Goal: Task Accomplishment & Management: Complete application form

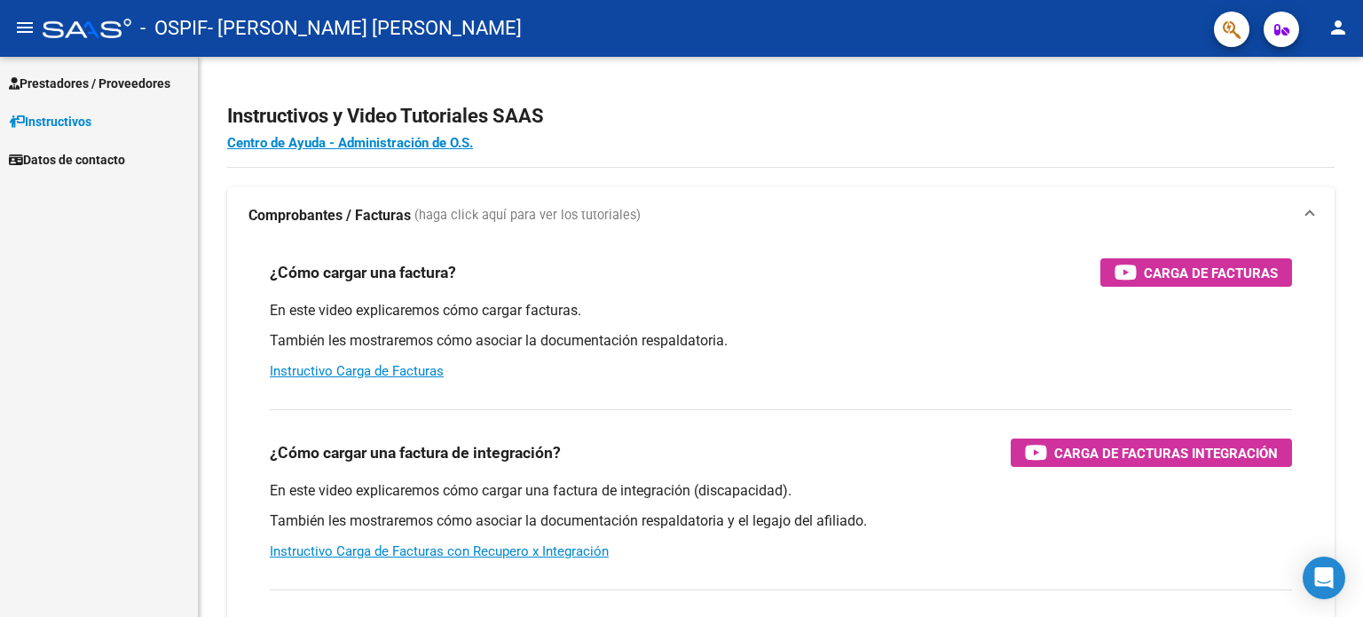
click at [108, 77] on span "Prestadores / Proveedores" at bounding box center [90, 84] width 162 height 20
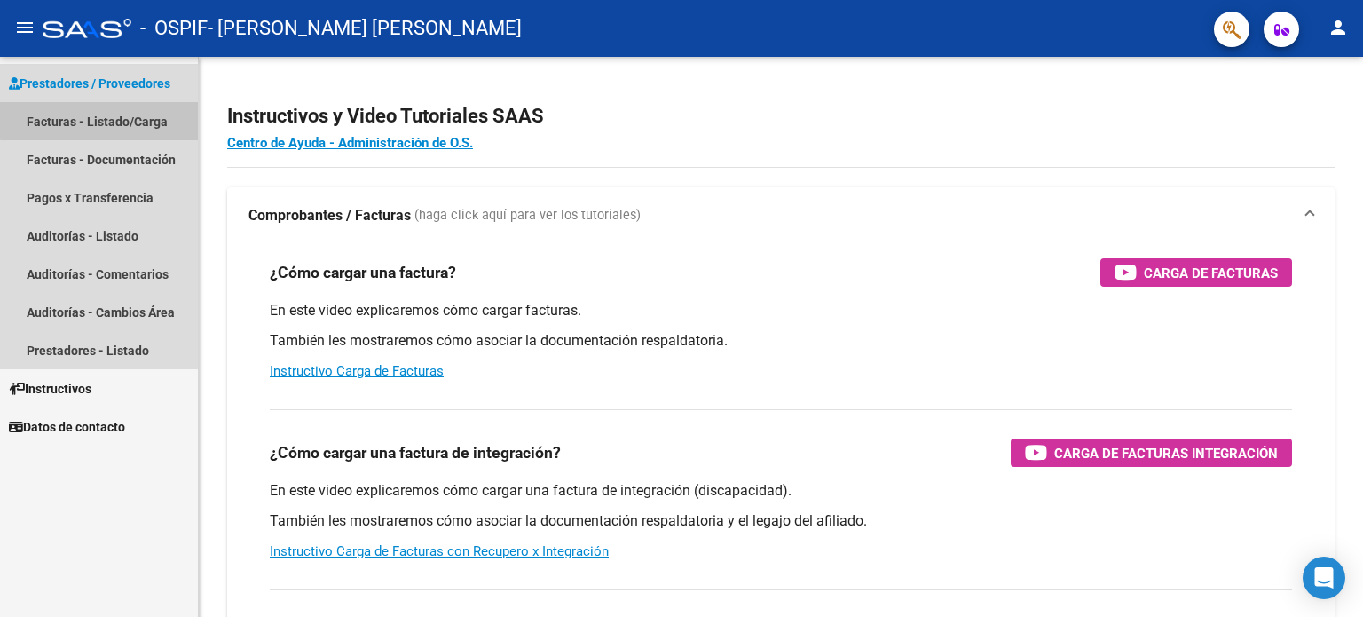
click at [100, 120] on link "Facturas - Listado/Carga" at bounding box center [99, 121] width 198 height 38
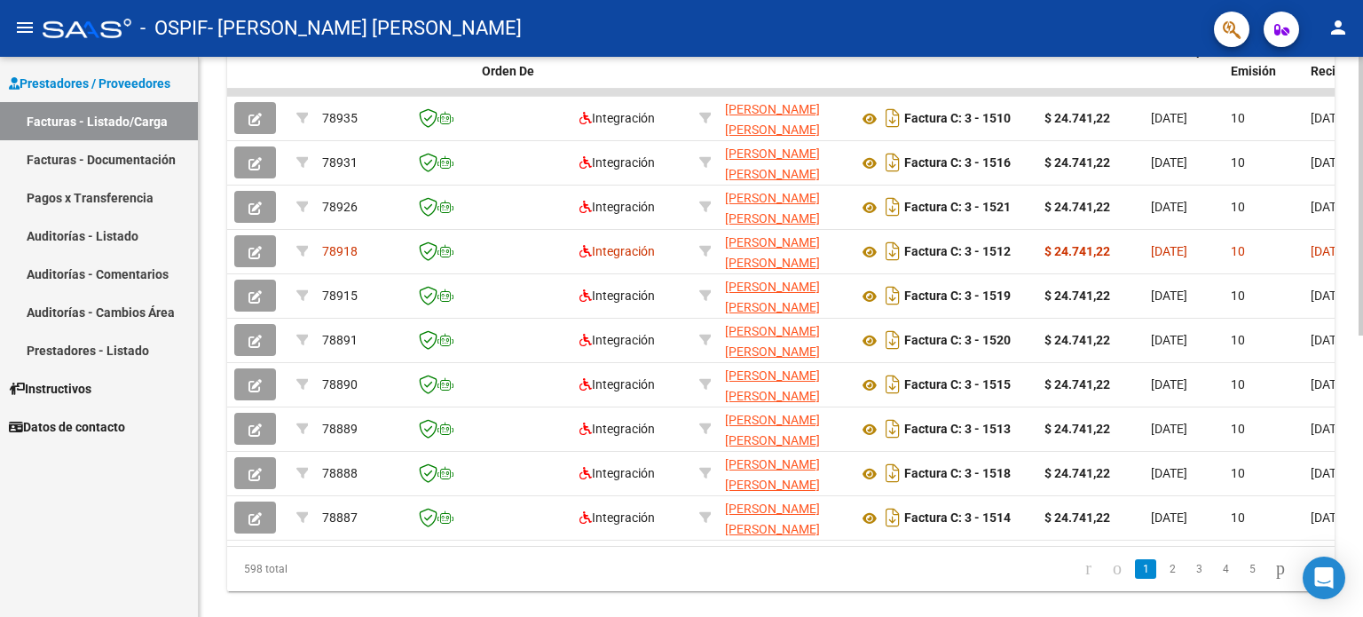
scroll to position [536, 0]
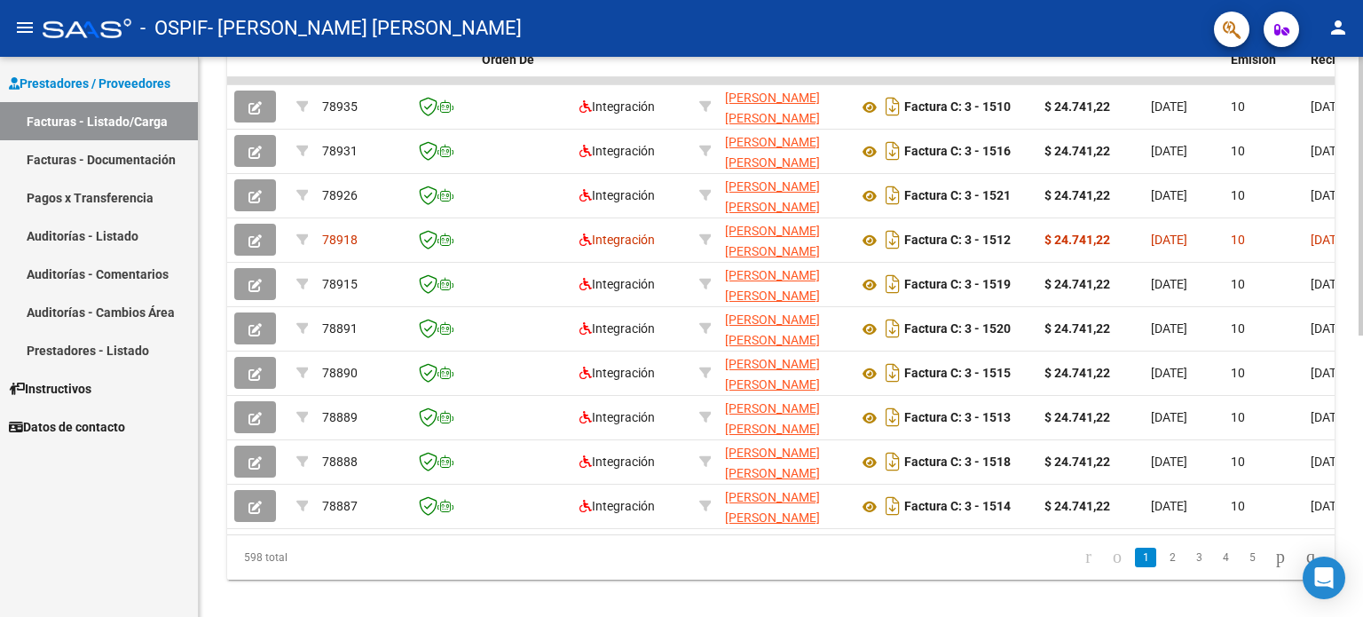
click at [1352, 488] on div "Video tutorial PRESTADORES -> Listado de CPBTs Emitidos por Prestadores / Prove…" at bounding box center [783, 79] width 1169 height 1116
click at [1162, 565] on link "2" at bounding box center [1172, 558] width 21 height 20
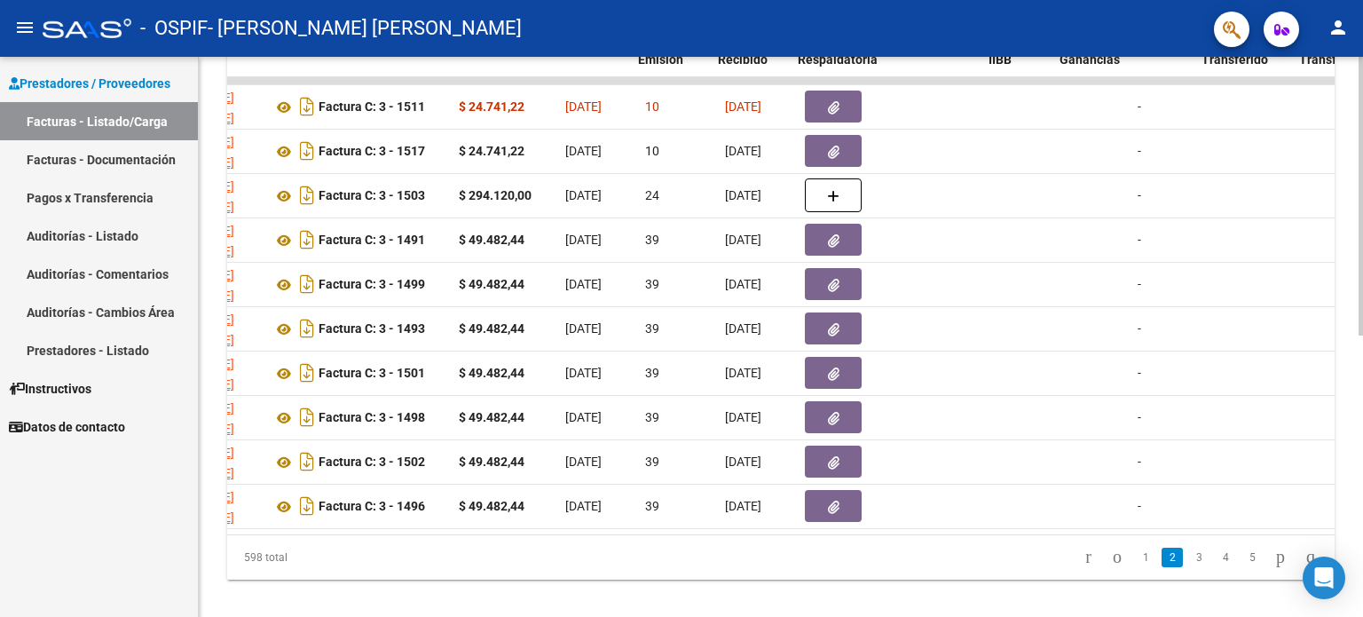
scroll to position [0, 637]
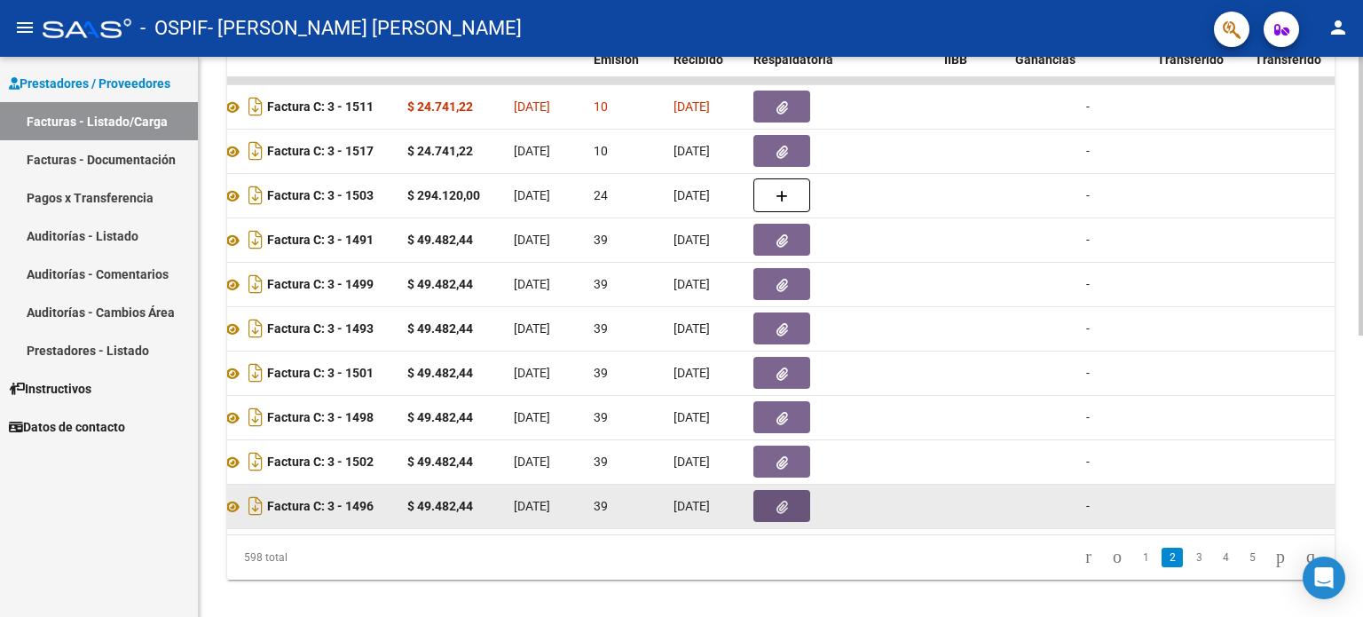
click at [777, 501] on icon "button" at bounding box center [783, 507] width 12 height 13
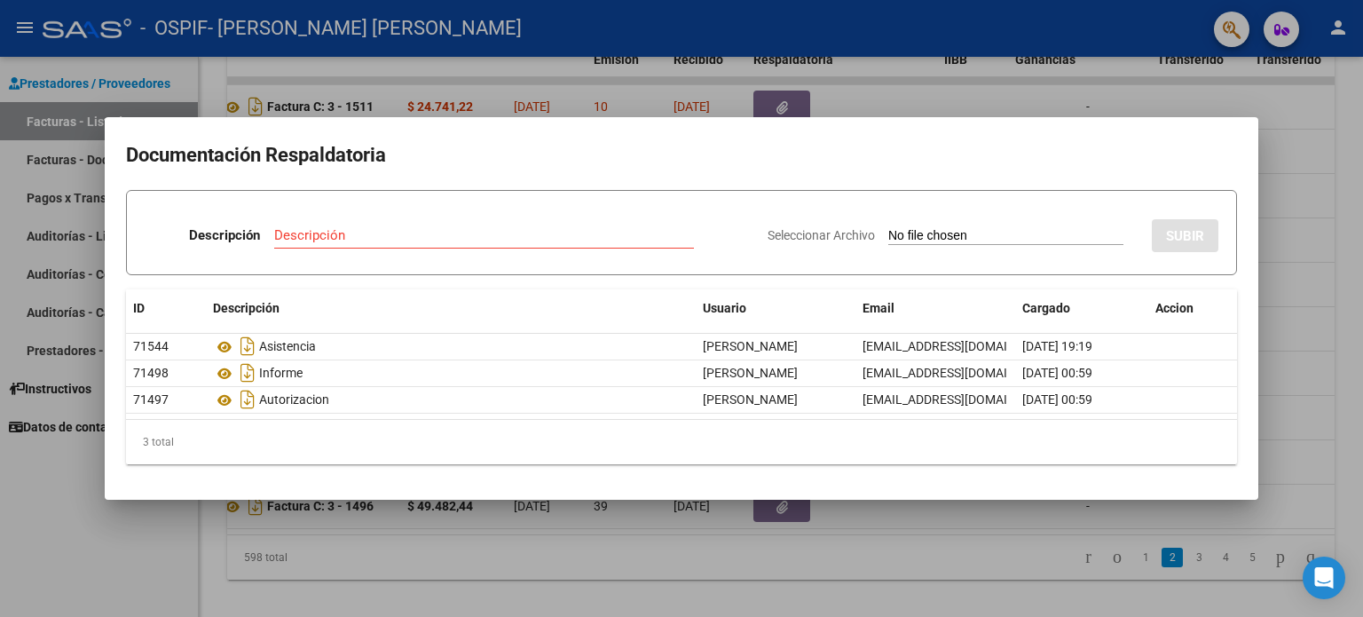
click at [131, 567] on div at bounding box center [681, 308] width 1363 height 617
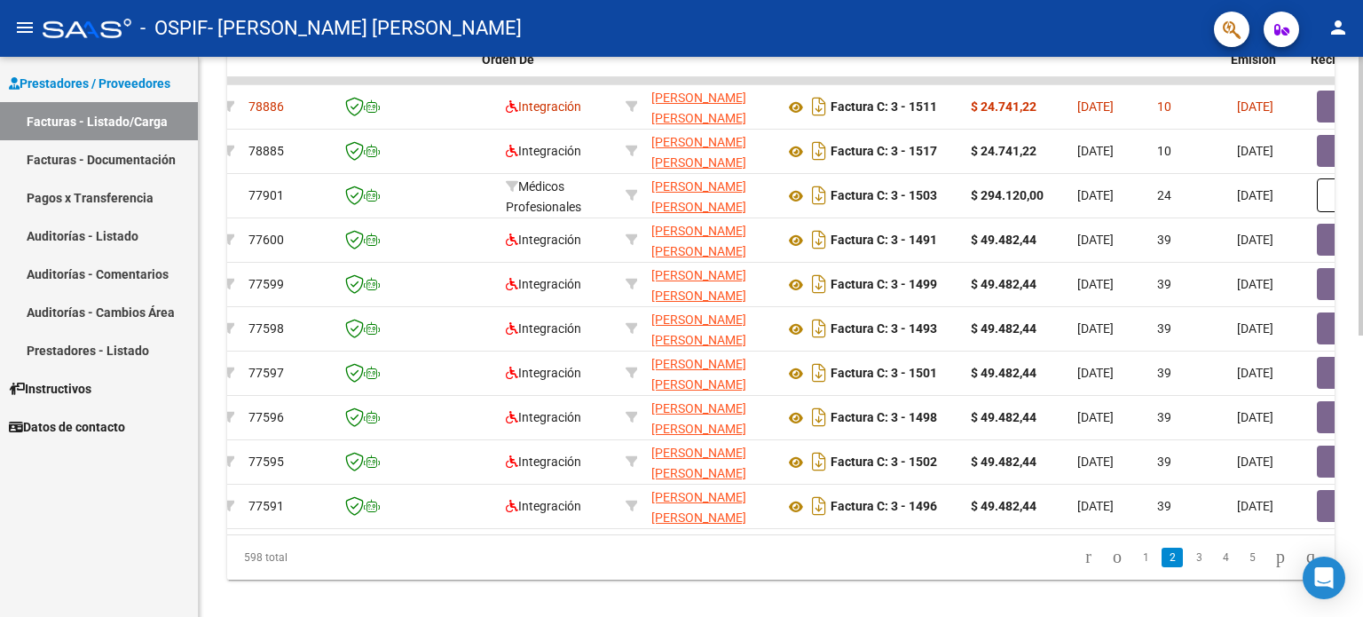
scroll to position [0, 0]
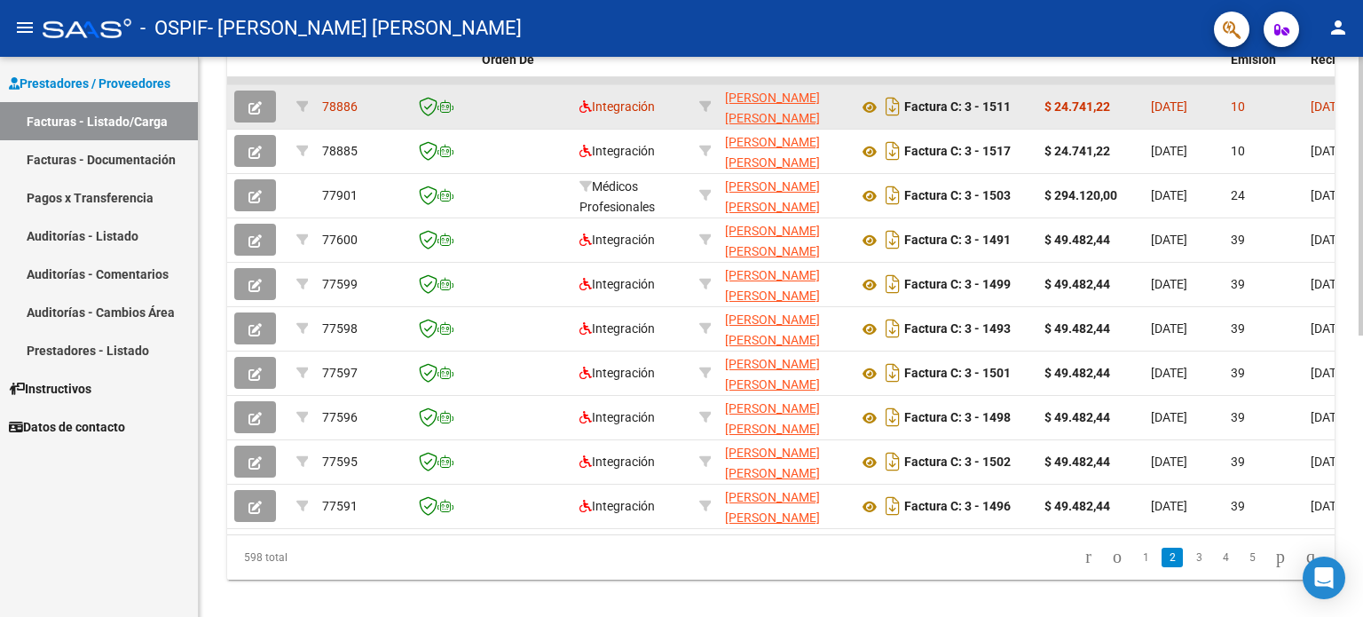
click at [246, 104] on button "button" at bounding box center [255, 107] width 42 height 32
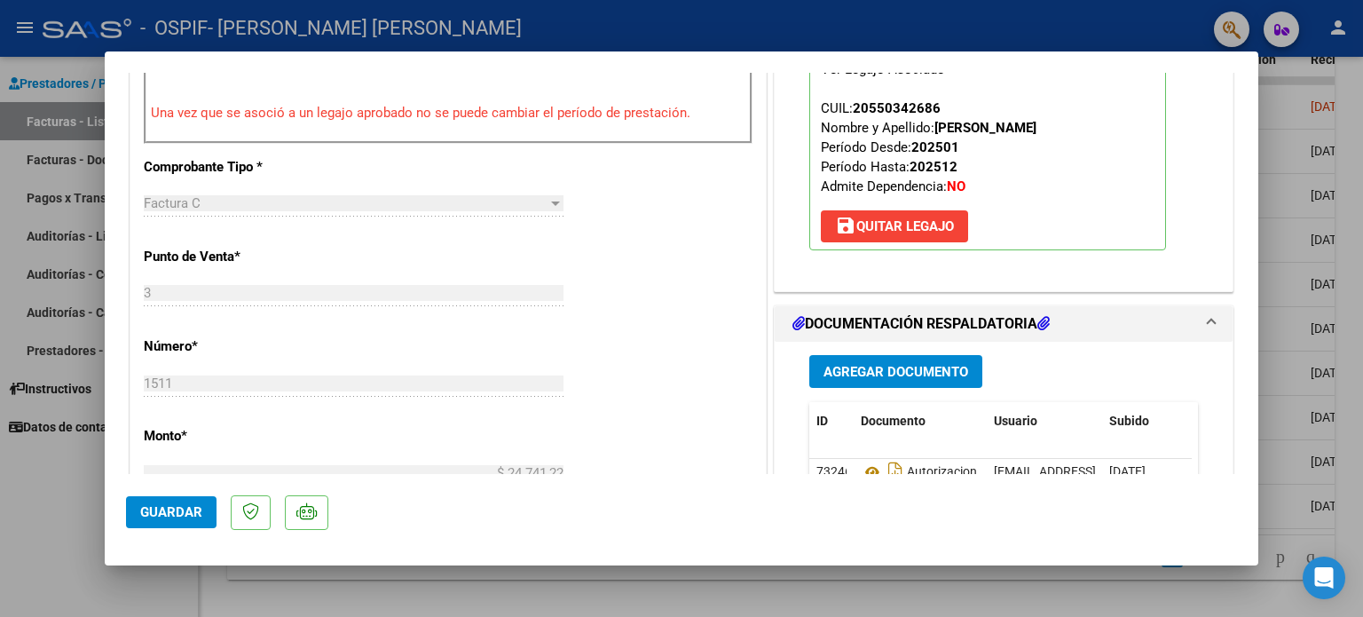
scroll to position [782, 0]
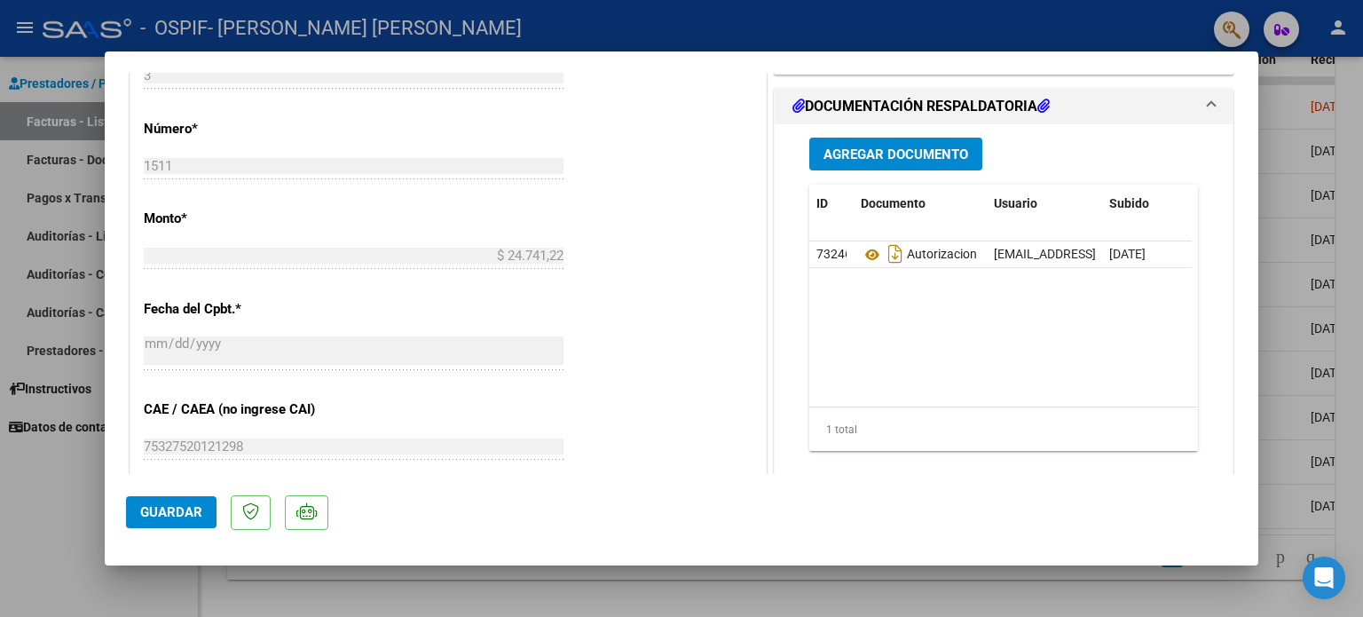
click at [916, 148] on span "Agregar Documento" at bounding box center [896, 154] width 145 height 16
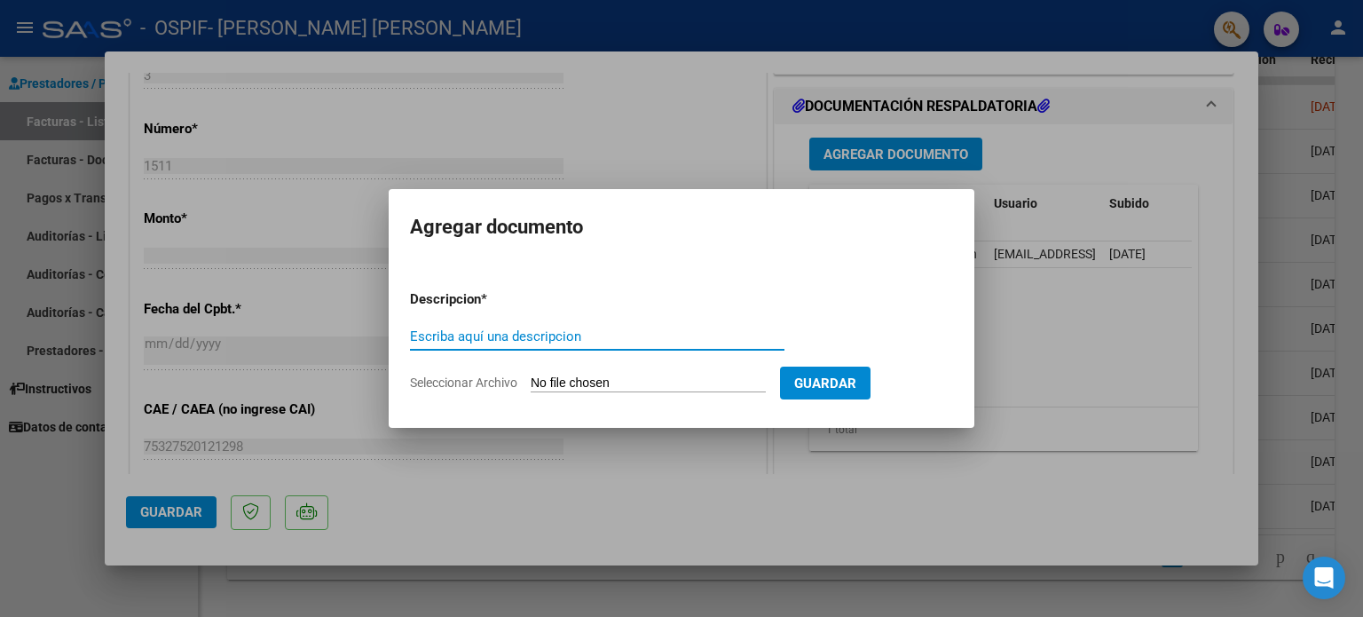
click at [641, 327] on div "Escriba aquí una descripcion" at bounding box center [597, 336] width 375 height 27
type input "asistencia"
click at [494, 375] on span "Seleccionar Archivo" at bounding box center [463, 382] width 107 height 14
click at [531, 375] on input "Seleccionar Archivo" at bounding box center [648, 383] width 235 height 17
type input "C:\fakepath\IMG_20250818_123557336.jpg"
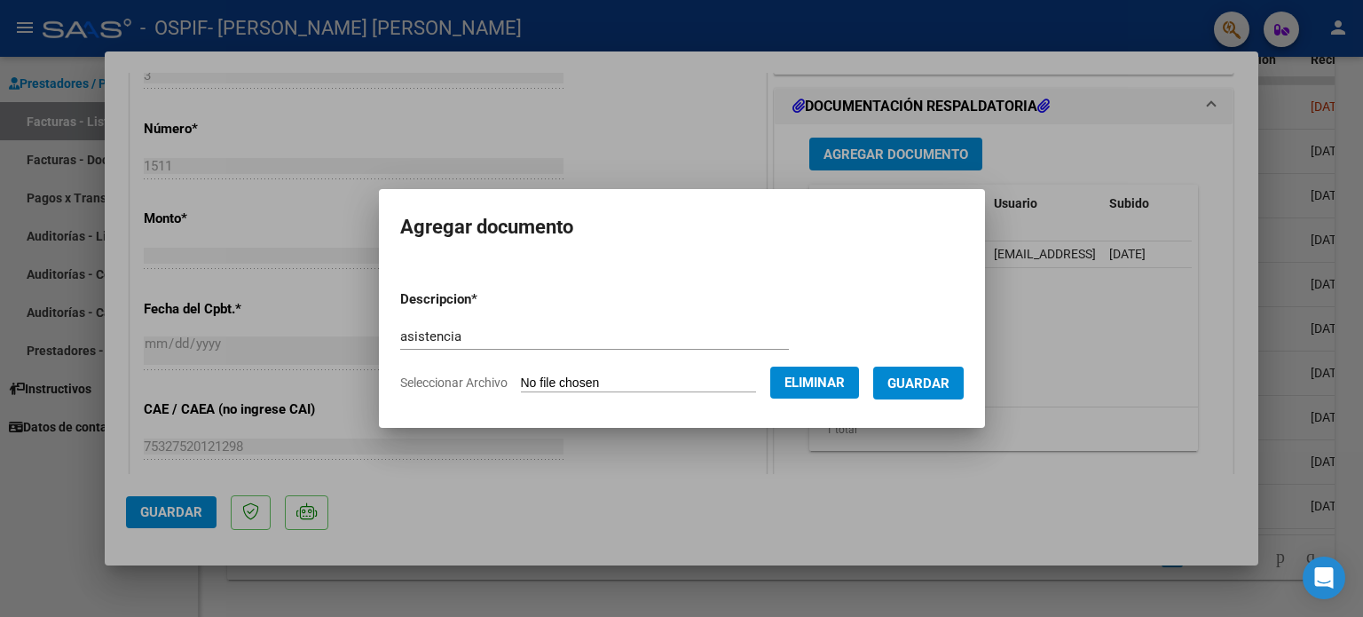
click at [933, 383] on span "Guardar" at bounding box center [919, 383] width 62 height 16
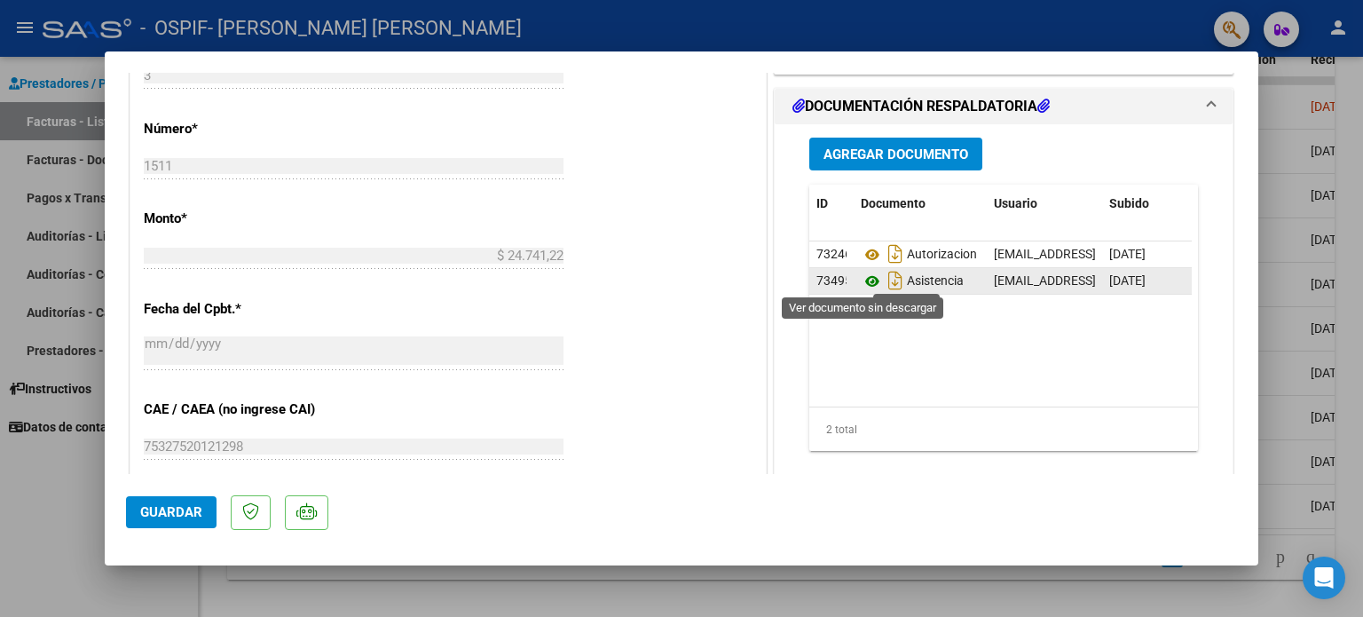
click at [863, 283] on icon at bounding box center [872, 281] width 23 height 21
